Goal: Transaction & Acquisition: Download file/media

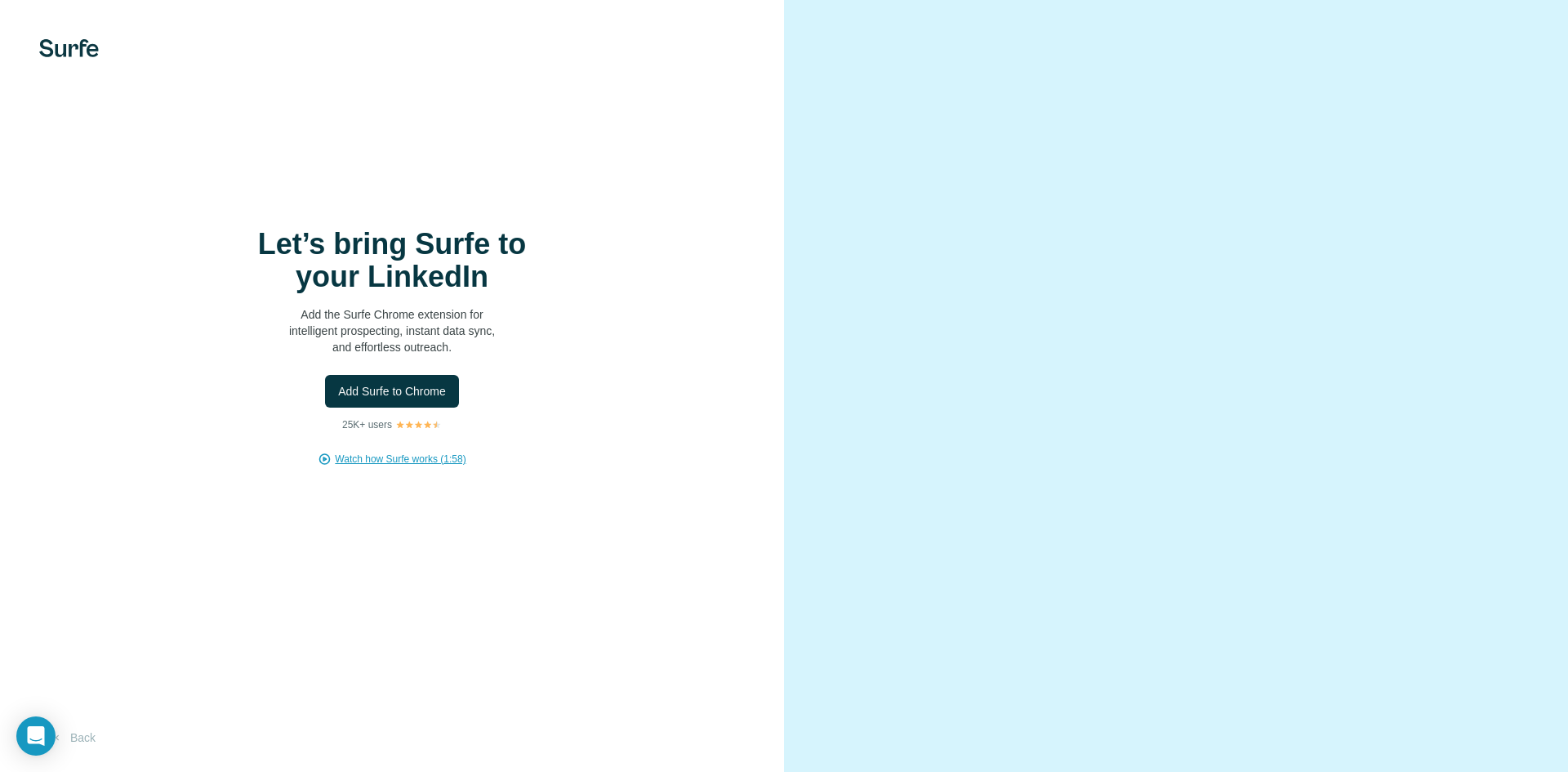
click at [423, 459] on span "Watch how Surfe works (1:58)" at bounding box center [400, 458] width 131 height 14
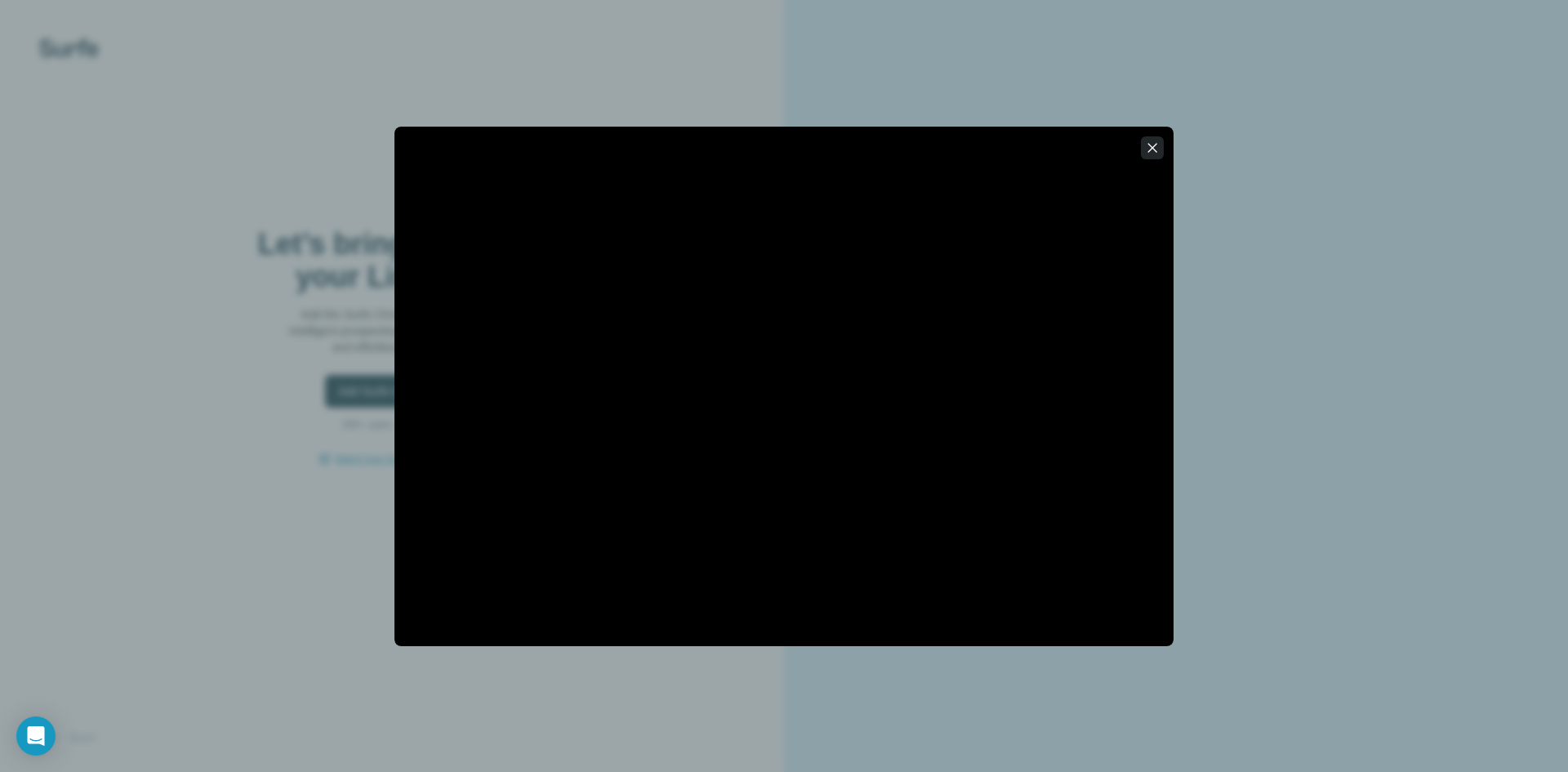
click at [1155, 140] on icon "button" at bounding box center [1151, 147] width 16 height 16
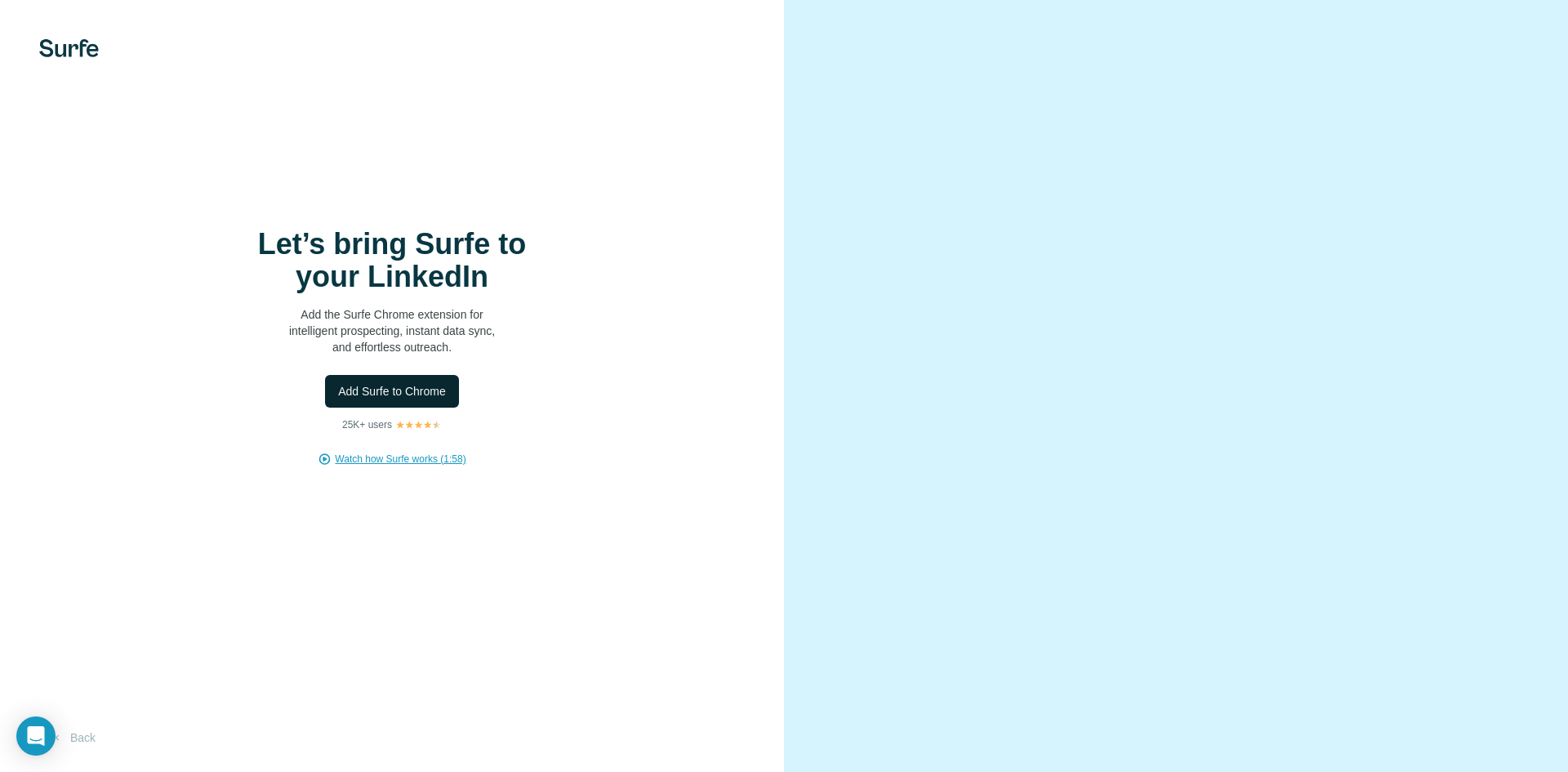
click at [429, 390] on span "Add Surfe to Chrome" at bounding box center [391, 391] width 108 height 16
click at [420, 386] on span "Add Surfe to Chrome" at bounding box center [391, 391] width 108 height 16
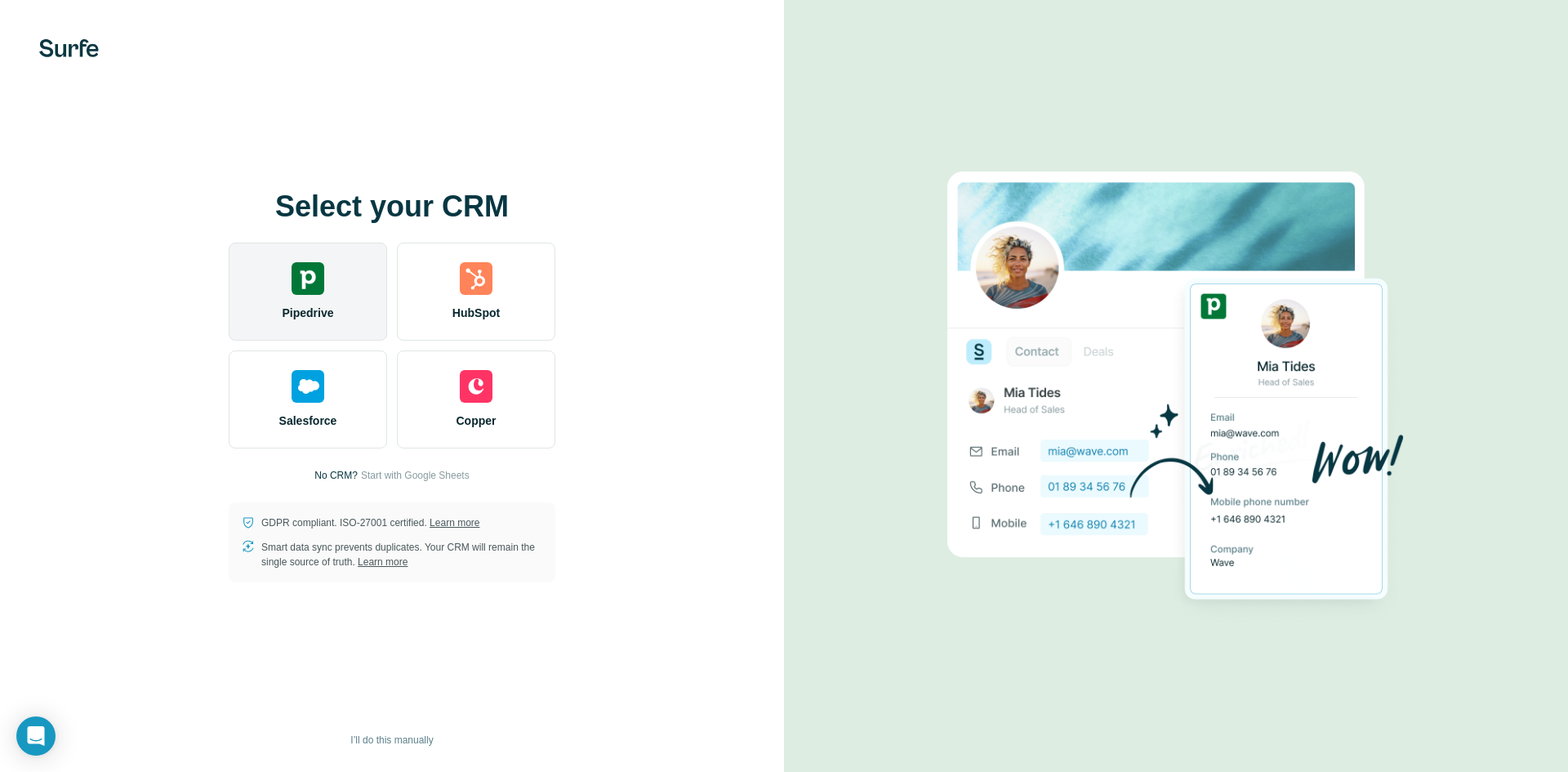
click at [363, 286] on div "Pipedrive" at bounding box center [308, 291] width 158 height 98
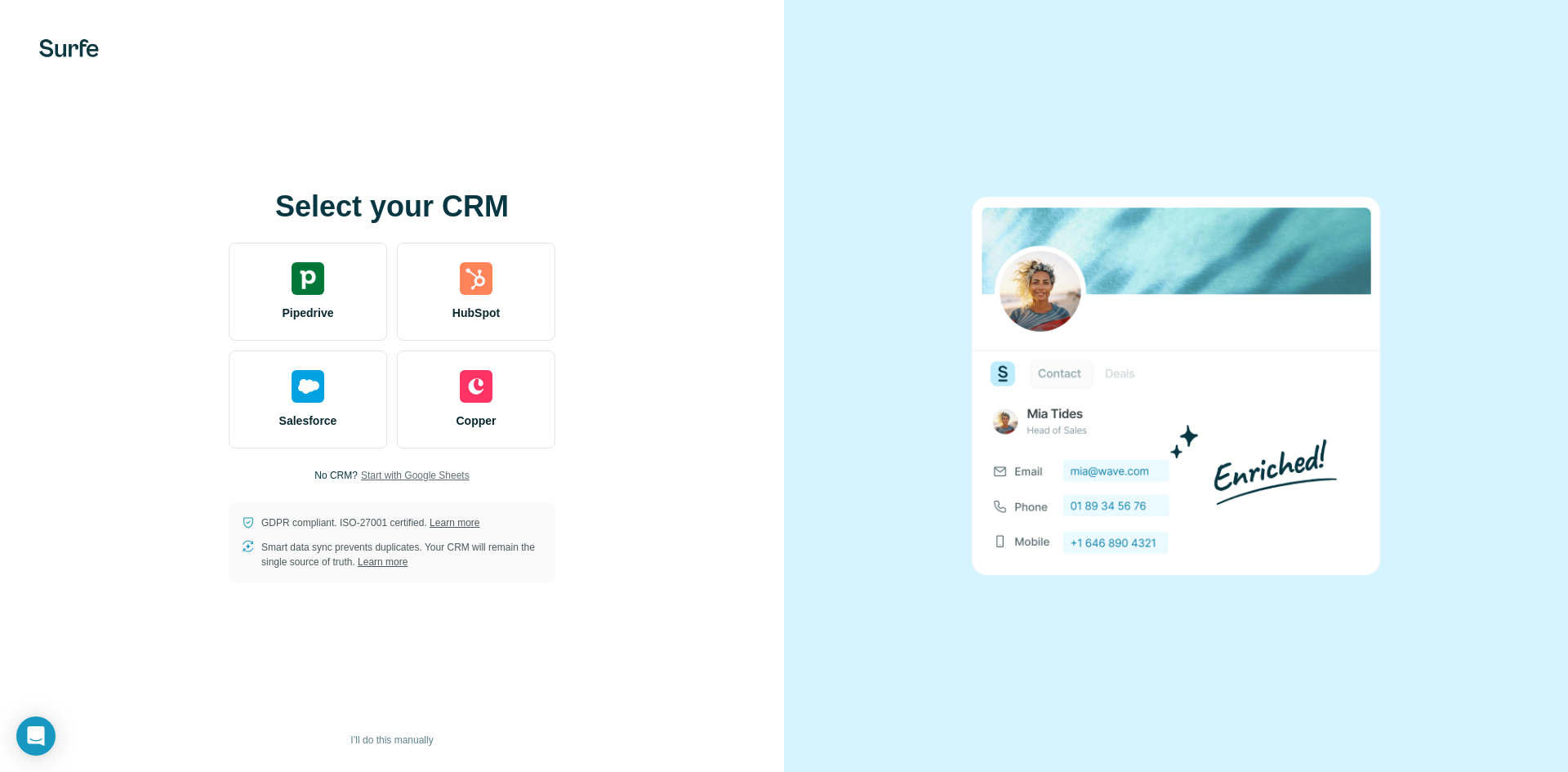
click at [423, 472] on span "Start with Google Sheets" at bounding box center [415, 475] width 109 height 14
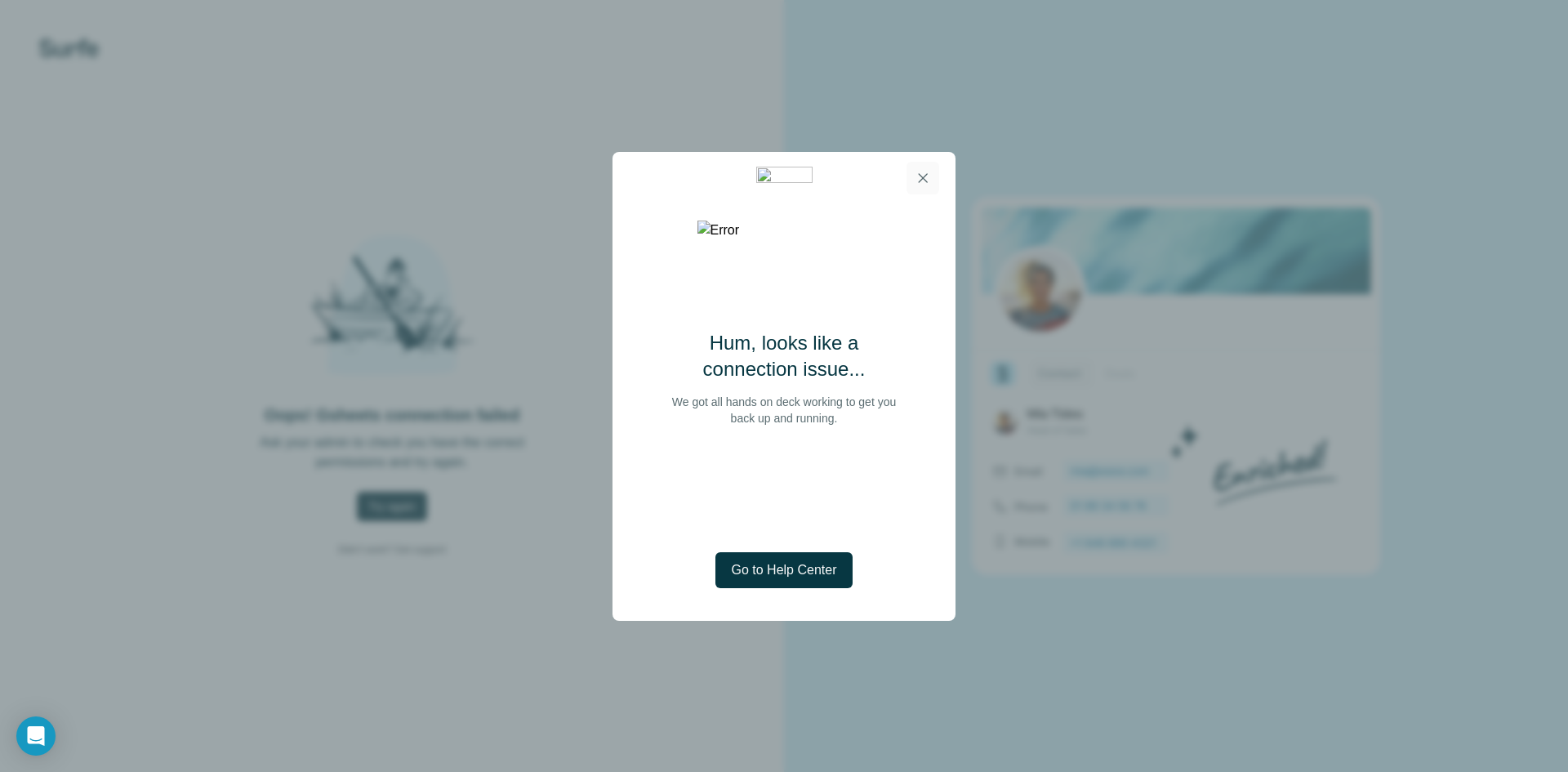
click at [927, 173] on icon "button" at bounding box center [922, 177] width 9 height 9
